Goal: Information Seeking & Learning: Check status

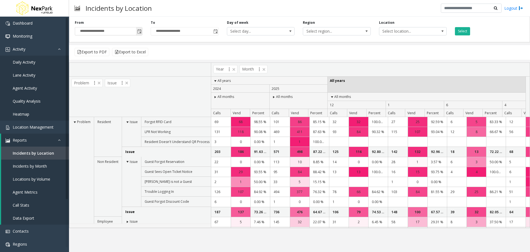
click at [141, 30] on span "Toggle popup" at bounding box center [139, 31] width 4 height 4
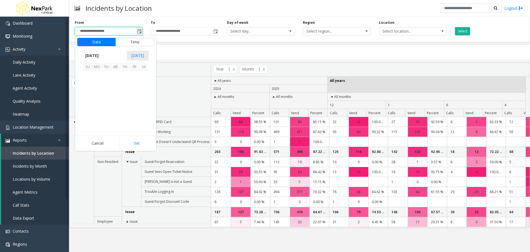
scroll to position [99111, 0]
click at [137, 53] on span "[DATE]" at bounding box center [138, 56] width 22 height 10
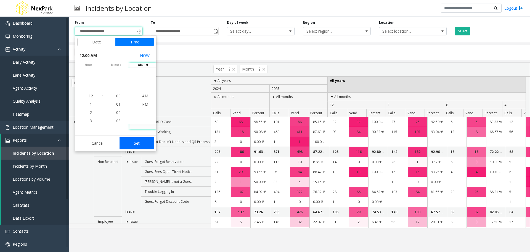
click at [136, 145] on button "Set" at bounding box center [137, 143] width 35 height 12
type input "**********"
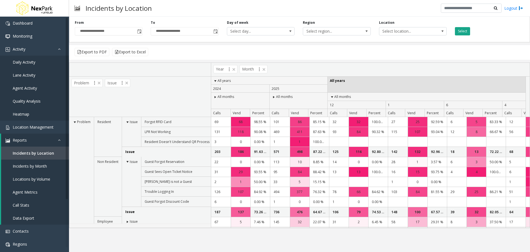
click at [464, 30] on button "Select" at bounding box center [462, 31] width 15 height 8
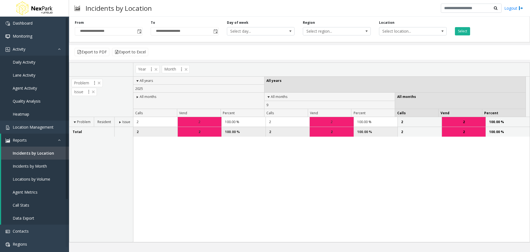
click at [461, 134] on div "2" at bounding box center [464, 132] width 44 height 10
click at [328, 130] on div "2" at bounding box center [332, 132] width 44 height 10
click at [19, 60] on span "Daily Activity" at bounding box center [24, 61] width 23 height 5
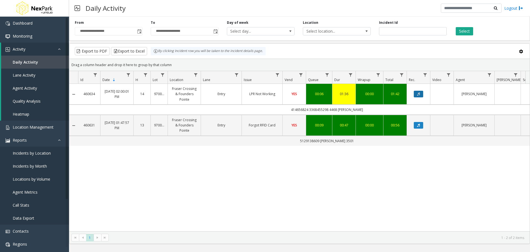
click at [417, 92] on button "Data table" at bounding box center [418, 94] width 9 height 7
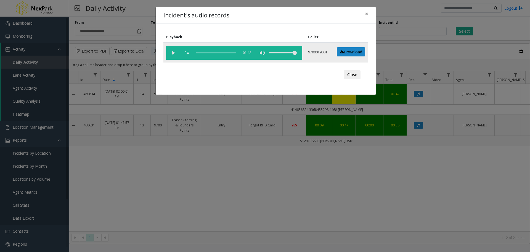
click at [172, 52] on vg-play-pause at bounding box center [173, 53] width 14 height 14
drag, startPoint x: 293, startPoint y: 53, endPoint x: 281, endPoint y: 52, distance: 11.9
click at [281, 52] on div "volume level" at bounding box center [283, 53] width 28 height 14
drag, startPoint x: 281, startPoint y: 52, endPoint x: 289, endPoint y: 52, distance: 8.0
click at [289, 52] on div "volume level" at bounding box center [283, 53] width 28 height 14
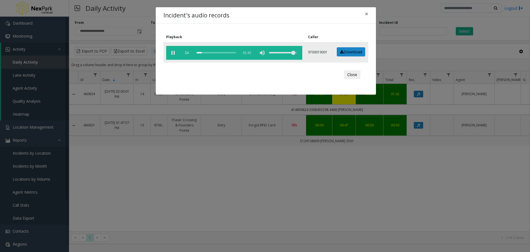
drag, startPoint x: 289, startPoint y: 52, endPoint x: 295, endPoint y: 53, distance: 7.0
click at [295, 53] on div "volume level" at bounding box center [283, 53] width 28 height 14
drag, startPoint x: 295, startPoint y: 53, endPoint x: 304, endPoint y: 53, distance: 8.6
click at [304, 53] on td "1x 01:42" at bounding box center [234, 53] width 142 height 20
click at [351, 73] on button "Close" at bounding box center [352, 74] width 17 height 9
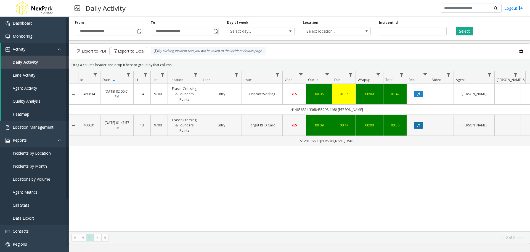
click at [420, 125] on icon "Data table" at bounding box center [418, 124] width 3 height 3
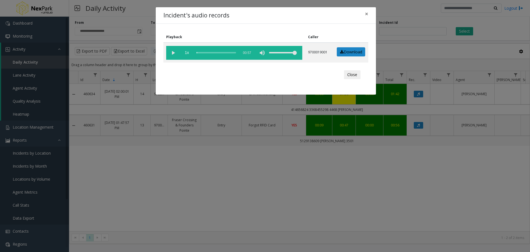
drag, startPoint x: 262, startPoint y: 14, endPoint x: 258, endPoint y: 2, distance: 12.6
click at [258, 2] on div "Incident's audio records × Playback Caller 1x 00:57 9700019001 Download Close" at bounding box center [265, 126] width 530 height 252
click at [172, 53] on vg-play-pause at bounding box center [173, 53] width 14 height 14
drag, startPoint x: 282, startPoint y: 11, endPoint x: 224, endPoint y: 8, distance: 58.1
click at [224, 8] on div "Incident's audio records ×" at bounding box center [266, 15] width 220 height 17
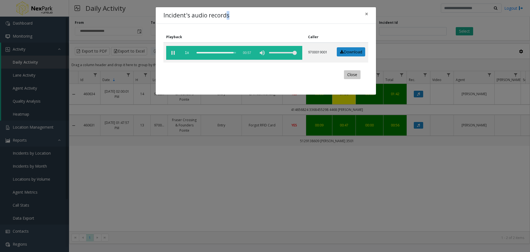
click at [352, 74] on button "Close" at bounding box center [352, 74] width 17 height 9
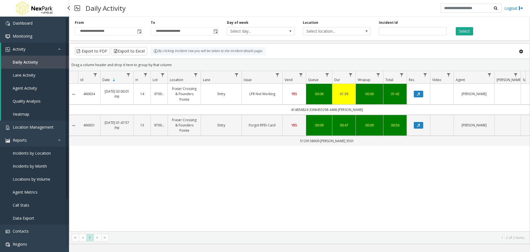
click at [25, 152] on span "Incidents by Location" at bounding box center [32, 152] width 38 height 5
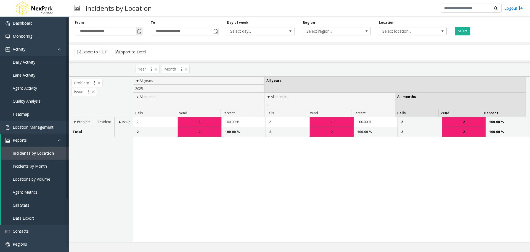
click at [140, 31] on span "Toggle popup" at bounding box center [139, 31] width 4 height 4
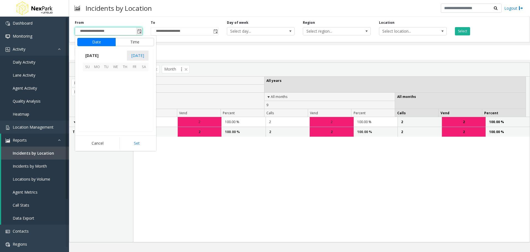
scroll to position [99111, 0]
click at [101, 56] on span "[DATE]" at bounding box center [92, 55] width 18 height 8
click at [88, 68] on span "Jan" at bounding box center [89, 67] width 13 height 13
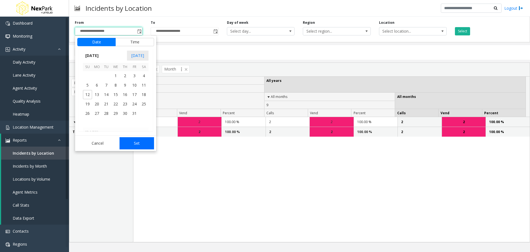
click at [139, 142] on button "Set" at bounding box center [137, 143] width 35 height 12
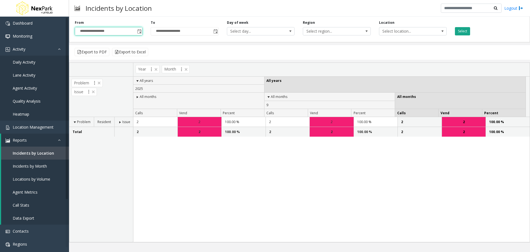
click at [463, 31] on button "Select" at bounding box center [462, 31] width 15 height 8
click at [138, 33] on span "Toggle popup" at bounding box center [139, 31] width 4 height 4
click at [120, 30] on input "**********" at bounding box center [108, 31] width 67 height 8
click at [139, 31] on span "Toggle popup" at bounding box center [139, 31] width 4 height 4
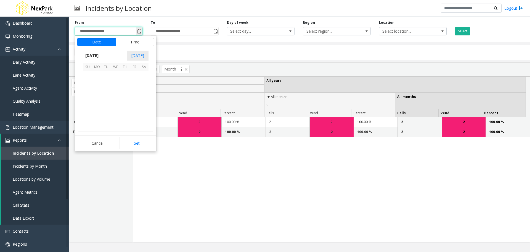
scroll to position [99111, 0]
click at [101, 56] on span "[DATE]" at bounding box center [92, 55] width 18 height 8
click at [90, 69] on span "Jan" at bounding box center [89, 67] width 13 height 13
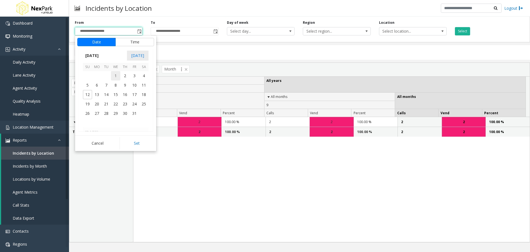
click at [115, 72] on span "1" at bounding box center [115, 75] width 9 height 9
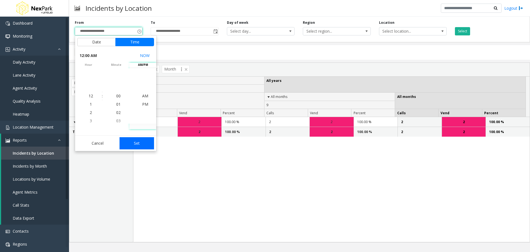
click at [139, 145] on button "Set" at bounding box center [137, 143] width 35 height 12
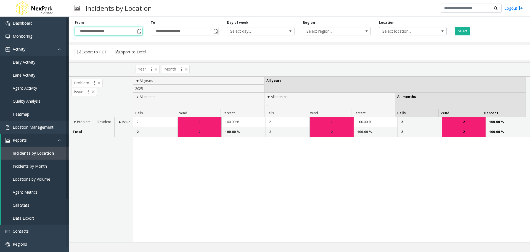
type input "**********"
click at [463, 34] on button "Select" at bounding box center [462, 31] width 15 height 8
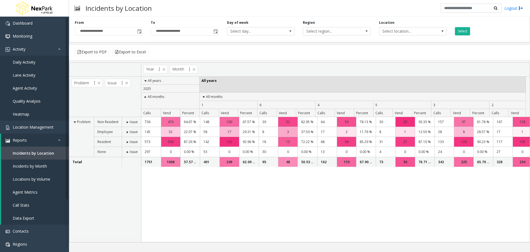
click at [127, 133] on span at bounding box center [127, 132] width 4 height 4
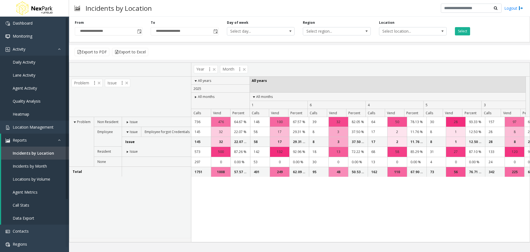
click at [126, 152] on span at bounding box center [127, 151] width 4 height 4
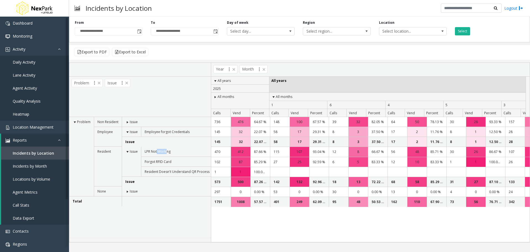
drag, startPoint x: 156, startPoint y: 152, endPoint x: 199, endPoint y: 152, distance: 43.1
click at [193, 151] on td "LPR Not Working" at bounding box center [177, 151] width 72 height 10
click at [165, 149] on td "LPR Not Working" at bounding box center [177, 151] width 72 height 10
click at [152, 152] on span "LPR Not Working" at bounding box center [158, 151] width 26 height 5
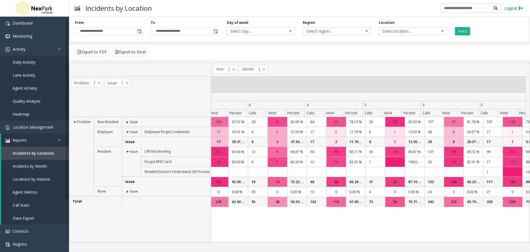
scroll to position [0, 0]
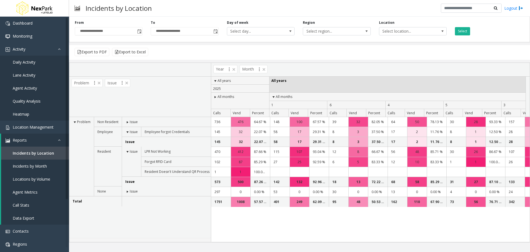
click at [127, 193] on span at bounding box center [127, 191] width 4 height 4
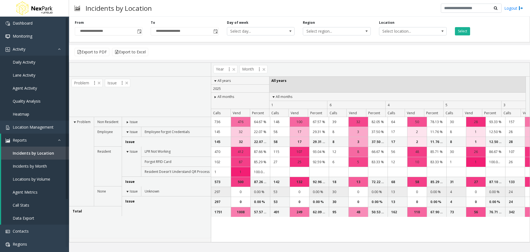
click at [212, 191] on td "297" at bounding box center [221, 192] width 20 height 10
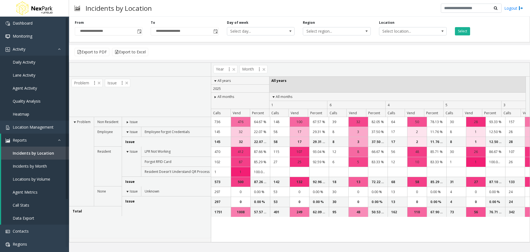
click at [128, 131] on span at bounding box center [127, 132] width 4 height 4
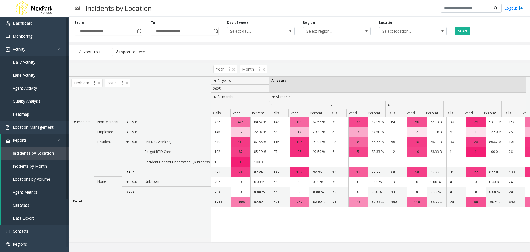
click at [128, 131] on span at bounding box center [127, 132] width 4 height 4
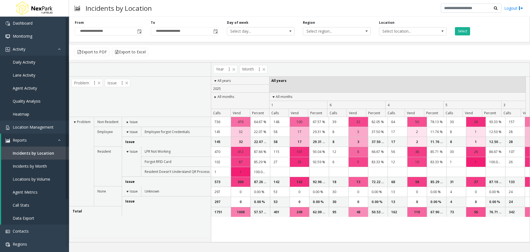
click at [128, 131] on span at bounding box center [127, 132] width 4 height 4
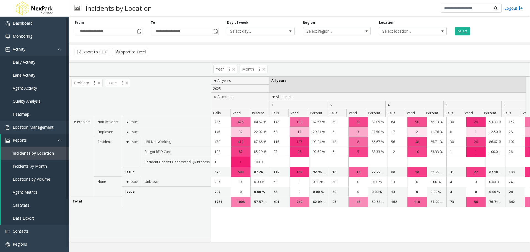
click at [125, 122] on span at bounding box center [127, 122] width 4 height 4
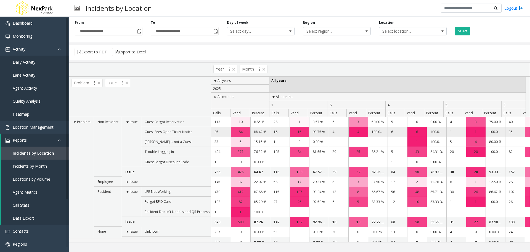
click at [217, 133] on td "95" at bounding box center [221, 132] width 20 height 10
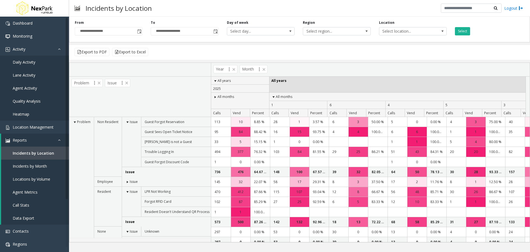
click at [128, 191] on span at bounding box center [127, 191] width 4 height 4
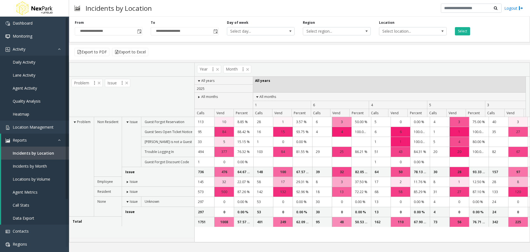
click at [128, 182] on span at bounding box center [127, 181] width 4 height 4
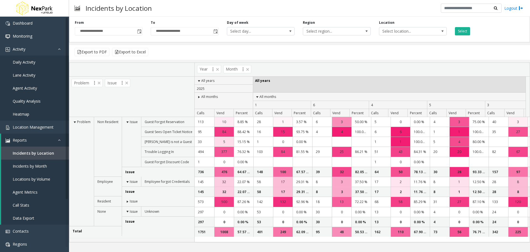
click at [180, 188] on td "Issue" at bounding box center [159, 191] width 74 height 10
click at [169, 178] on td "Employee forgot Credentials" at bounding box center [168, 181] width 55 height 10
click at [162, 181] on span "Employee forgot Credentials" at bounding box center [167, 181] width 45 height 5
click at [127, 202] on span at bounding box center [127, 201] width 4 height 4
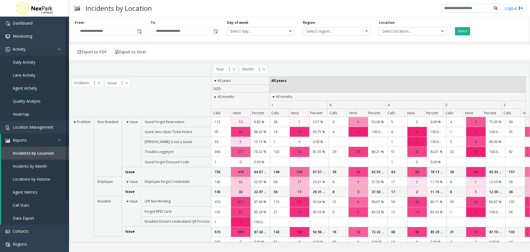
click at [161, 201] on span "LPR Not Working" at bounding box center [158, 201] width 26 height 5
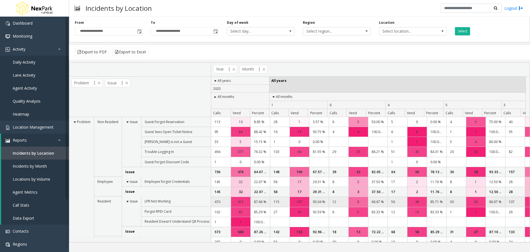
click at [243, 202] on span "412" at bounding box center [241, 201] width 6 height 5
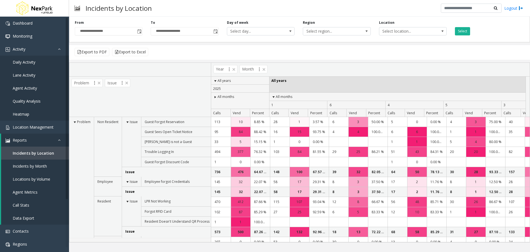
click at [214, 98] on span at bounding box center [215, 97] width 4 height 4
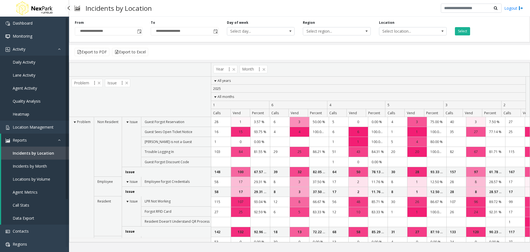
click at [27, 62] on span "Daily Activity" at bounding box center [24, 61] width 23 height 5
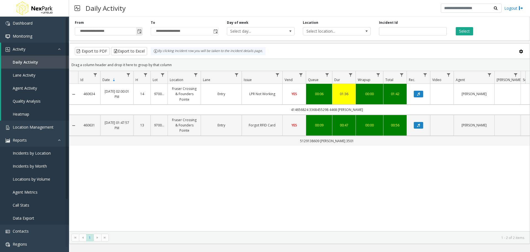
click at [138, 30] on span "Toggle popup" at bounding box center [139, 31] width 4 height 4
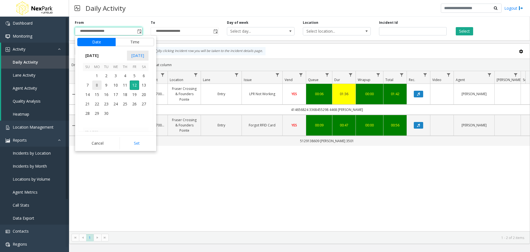
click at [96, 84] on span "8" at bounding box center [96, 84] width 9 height 9
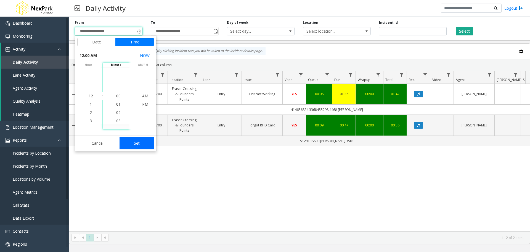
click at [138, 142] on button "Set" at bounding box center [137, 143] width 35 height 12
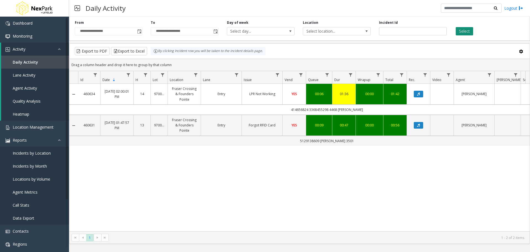
click at [462, 31] on button "Select" at bounding box center [464, 31] width 17 height 8
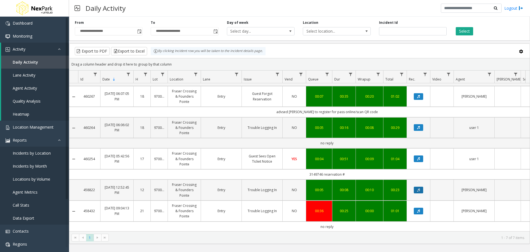
click at [419, 188] on icon "Data table" at bounding box center [418, 189] width 3 height 3
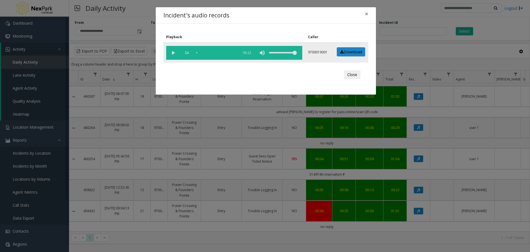
click at [173, 52] on vg-play-pause at bounding box center [173, 53] width 14 height 14
click at [352, 74] on button "Close" at bounding box center [352, 74] width 17 height 9
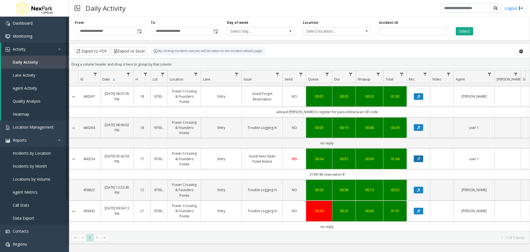
click at [419, 157] on icon "Data table" at bounding box center [418, 158] width 3 height 3
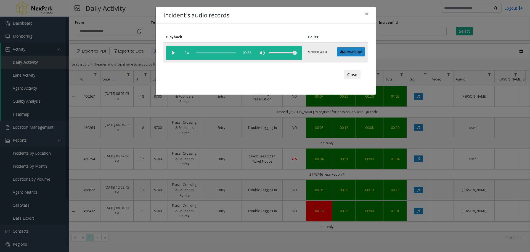
click at [173, 53] on vg-play-pause at bounding box center [173, 53] width 14 height 14
click at [353, 75] on button "Close" at bounding box center [352, 74] width 17 height 9
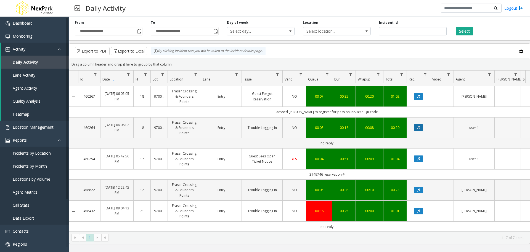
click at [418, 126] on icon "Data table" at bounding box center [418, 127] width 3 height 3
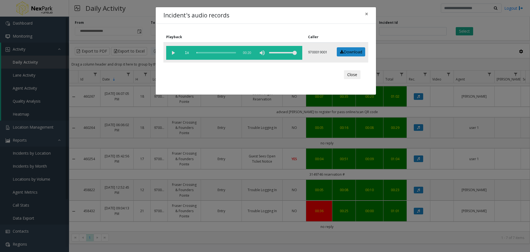
click at [174, 52] on vg-play-pause at bounding box center [173, 53] width 14 height 14
click at [354, 73] on button "Close" at bounding box center [352, 74] width 17 height 9
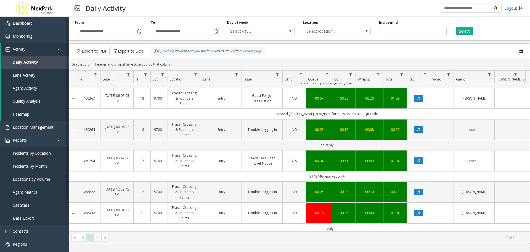
scroll to position [64, 0]
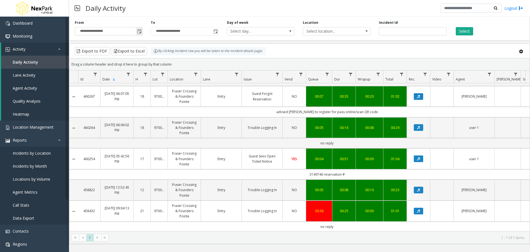
click at [139, 31] on span "Toggle popup" at bounding box center [139, 31] width 4 height 4
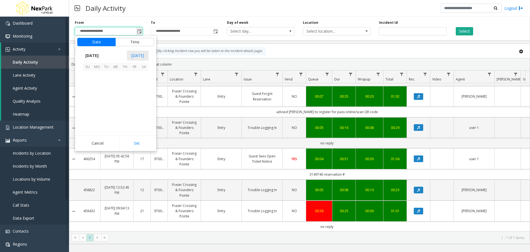
scroll to position [99111, 0]
click at [98, 73] on span "1" at bounding box center [96, 75] width 9 height 9
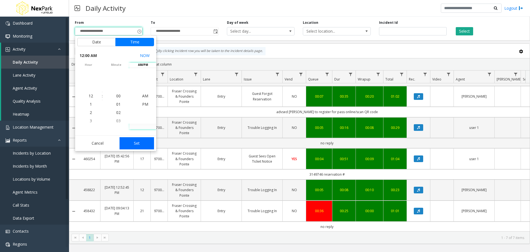
click at [138, 142] on button "Set" at bounding box center [137, 143] width 35 height 12
type input "**********"
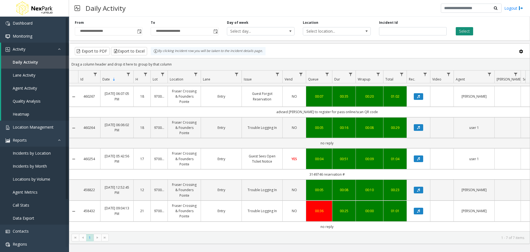
click at [464, 32] on button "Select" at bounding box center [464, 31] width 17 height 8
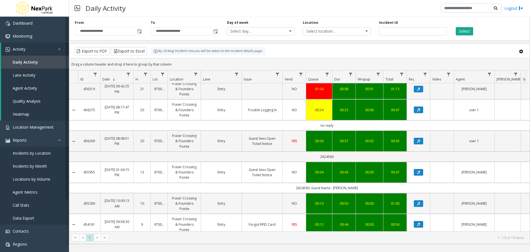
scroll to position [348, 0]
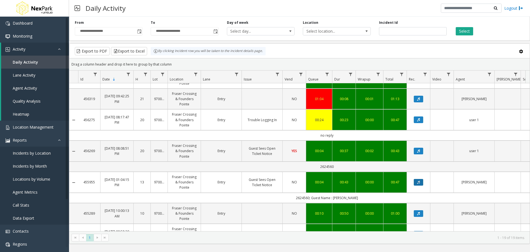
click at [419, 181] on icon "Data table" at bounding box center [418, 181] width 3 height 3
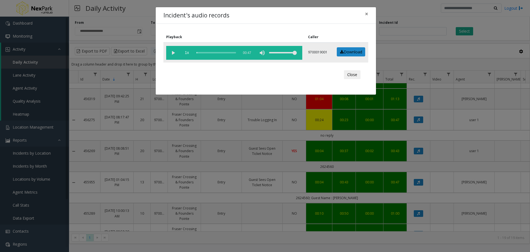
click at [172, 53] on vg-play-pause at bounding box center [173, 53] width 14 height 14
click at [367, 13] on span "×" at bounding box center [366, 14] width 3 height 8
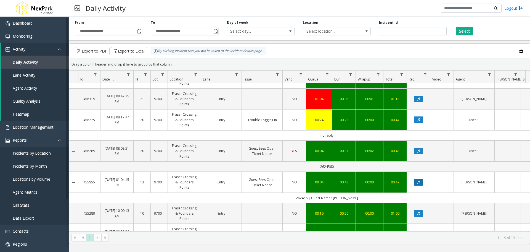
click at [417, 182] on button "Data table" at bounding box center [418, 182] width 9 height 7
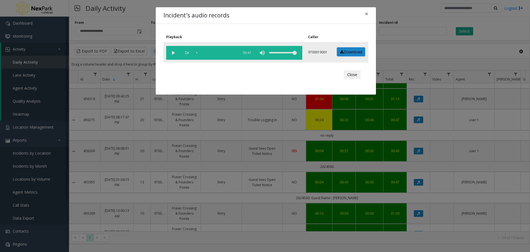
click at [171, 52] on vg-play-pause at bounding box center [173, 53] width 14 height 14
click at [353, 76] on button "Close" at bounding box center [352, 74] width 17 height 9
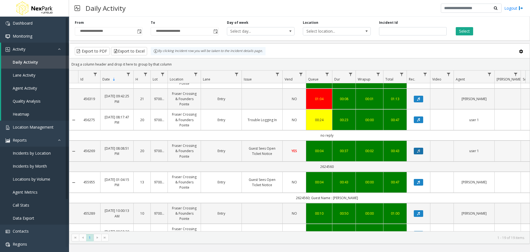
click at [418, 148] on button "Data table" at bounding box center [418, 150] width 9 height 7
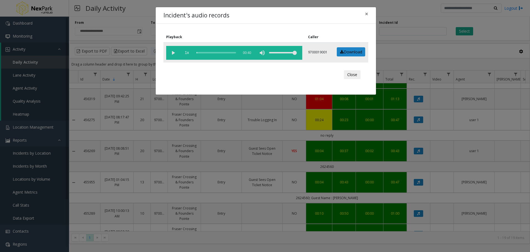
click at [172, 52] on vg-play-pause at bounding box center [173, 53] width 14 height 14
click at [351, 74] on button "Close" at bounding box center [352, 74] width 17 height 9
